Goal: Task Accomplishment & Management: Manage account settings

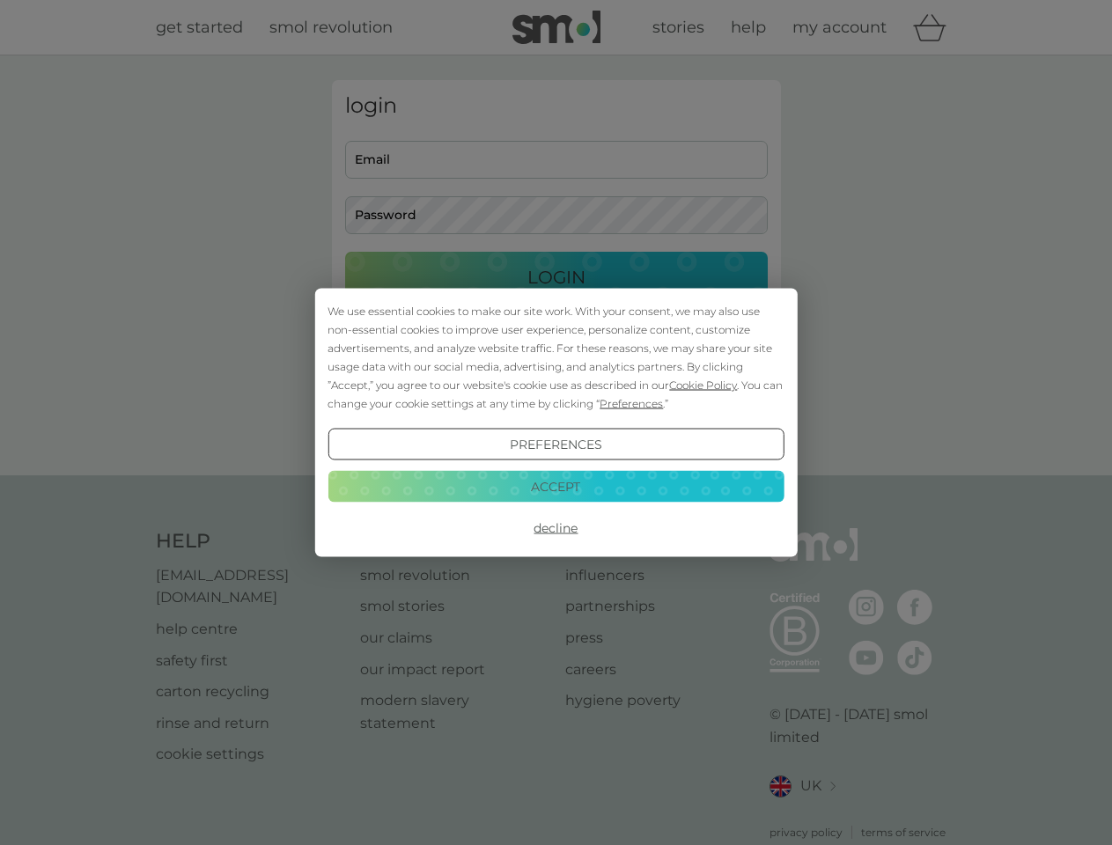
click at [703, 385] on span "Cookie Policy" at bounding box center [703, 384] width 68 height 13
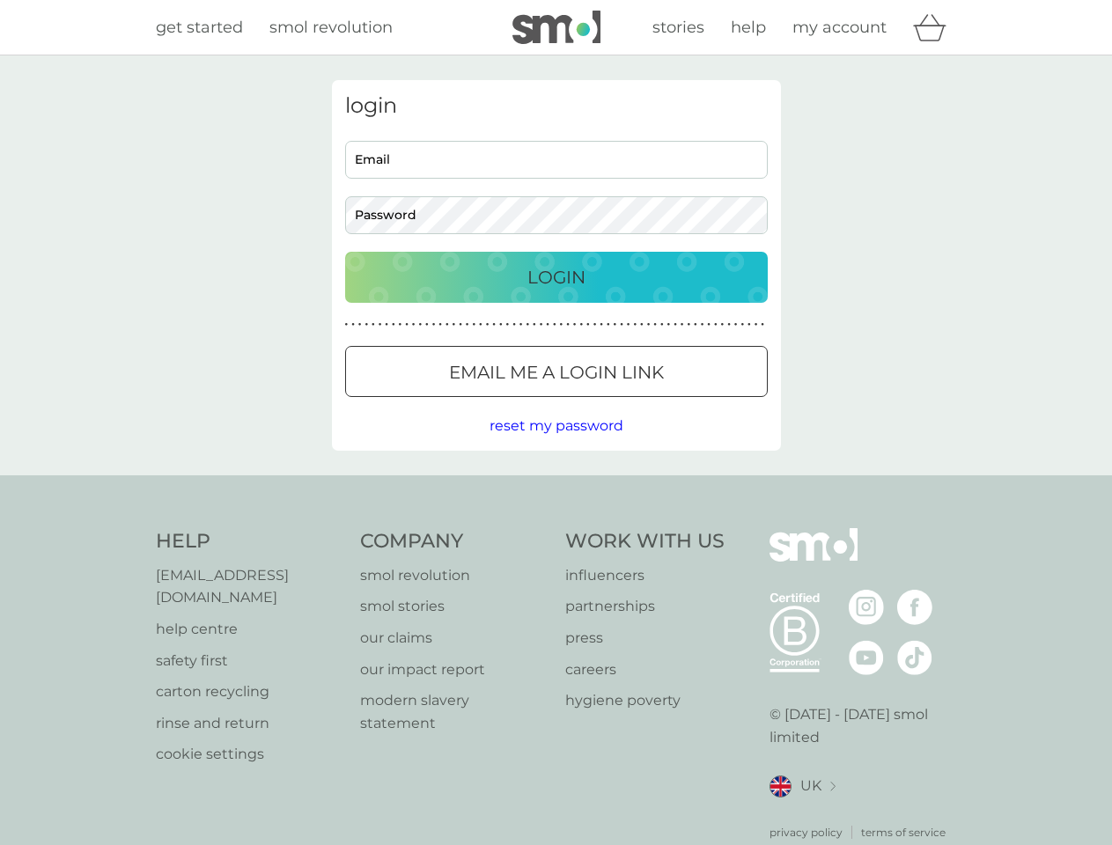
click at [629, 403] on div "login Email Password Login ● ● ● ● ● ● ● ● ● ● ● ● ● ● ● ● ● ● ● ● ● ● ● ● ● ● …" at bounding box center [556, 265] width 449 height 371
click at [555, 445] on div "login Email Password Login ● ● ● ● ● ● ● ● ● ● ● ● ● ● ● ● ● ● ● ● ● ● ● ● ● ● …" at bounding box center [556, 265] width 449 height 371
click at [555, 528] on div "Help [EMAIL_ADDRESS][DOMAIN_NAME] help centre safety first carton recycling rin…" at bounding box center [556, 684] width 801 height 312
click at [555, 486] on div "Help [EMAIL_ADDRESS][DOMAIN_NAME] help centre safety first carton recycling rin…" at bounding box center [556, 684] width 1112 height 418
